Goal: Information Seeking & Learning: Learn about a topic

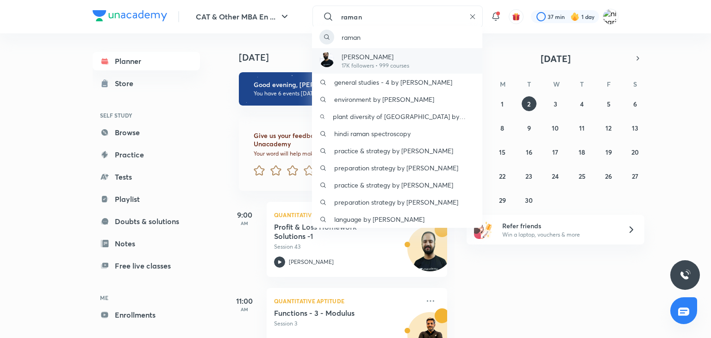
type input "raman"
click at [444, 57] on div "[DEMOGRAPHIC_DATA] 17K followers • 999 courses" at bounding box center [397, 60] width 170 height 25
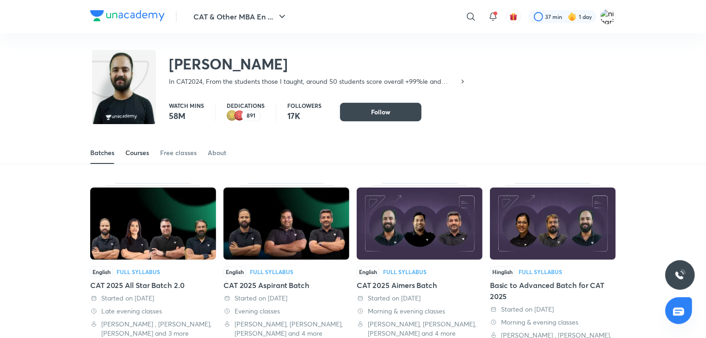
click at [135, 150] on div "Courses" at bounding box center [137, 152] width 24 height 9
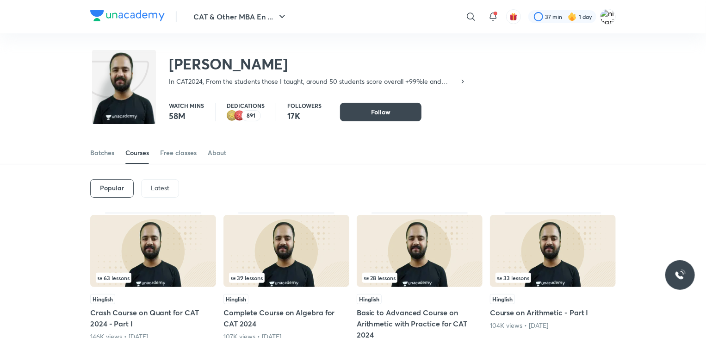
click at [157, 182] on div "Latest" at bounding box center [160, 188] width 38 height 19
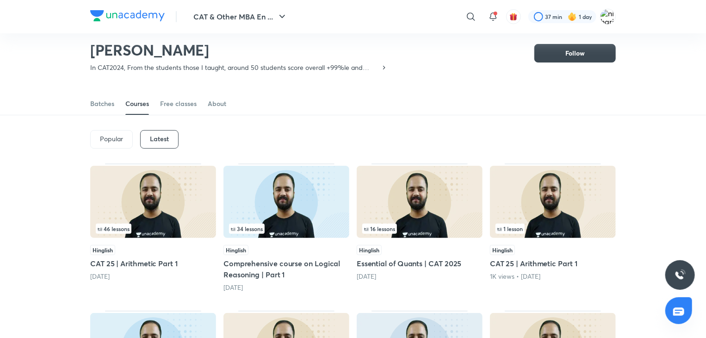
scroll to position [20, 0]
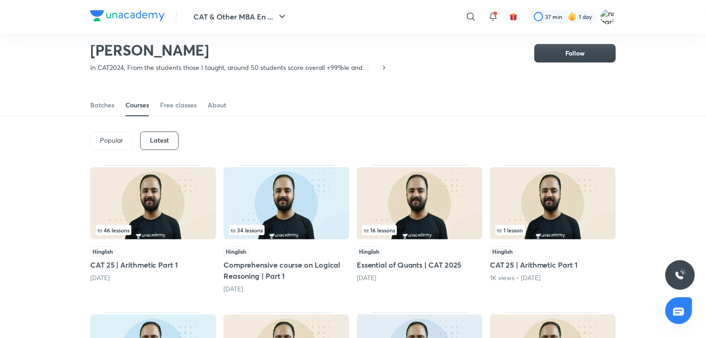
click at [151, 207] on img at bounding box center [153, 203] width 126 height 72
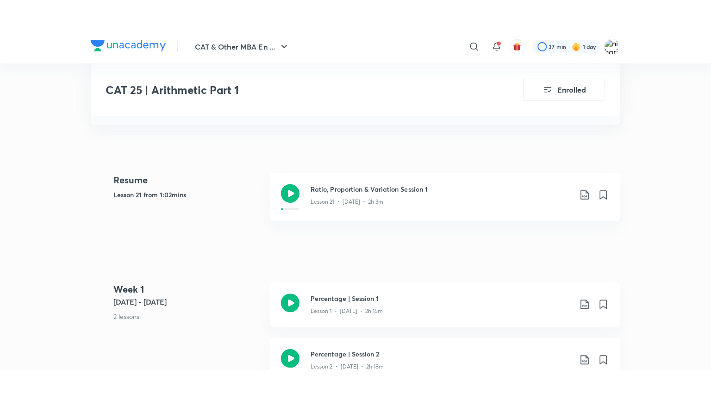
scroll to position [194, 0]
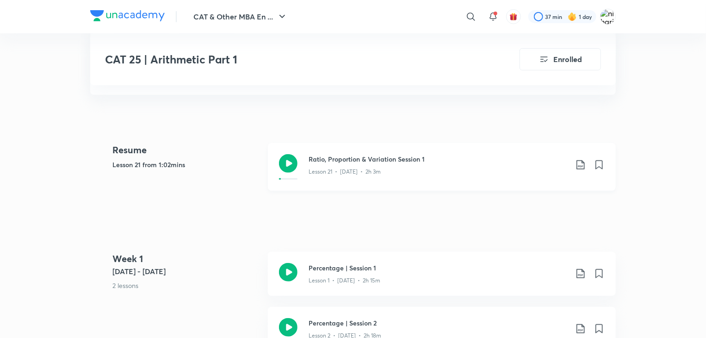
click at [282, 171] on icon at bounding box center [288, 163] width 19 height 19
